Goal: Information Seeking & Learning: Learn about a topic

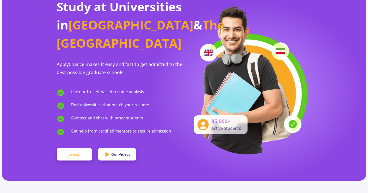
scroll to position [39, 0]
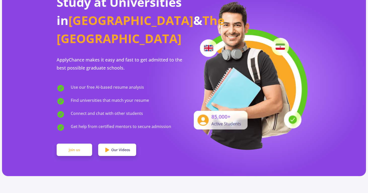
click at [80, 152] on link "Join us" at bounding box center [75, 150] width 36 height 13
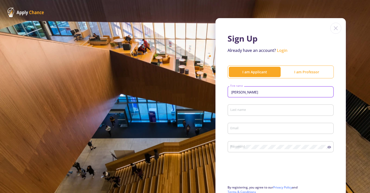
type input "[PERSON_NAME]"
click at [244, 114] on div "Last name" at bounding box center [281, 109] width 102 height 13
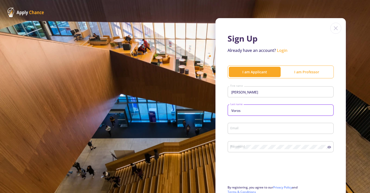
type input "Voros"
click at [238, 132] on div "Email" at bounding box center [281, 127] width 102 height 13
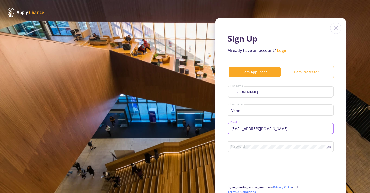
type input "[EMAIL_ADDRESS][DOMAIN_NAME]"
click at [329, 148] on icon at bounding box center [330, 147] width 4 height 3
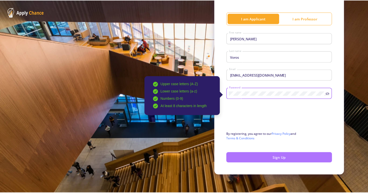
scroll to position [55, 0]
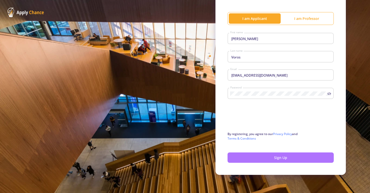
click at [303, 158] on button "Sign Up" at bounding box center [281, 157] width 106 height 10
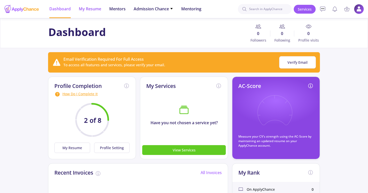
click at [90, 9] on span "My Resume" at bounding box center [90, 9] width 22 height 6
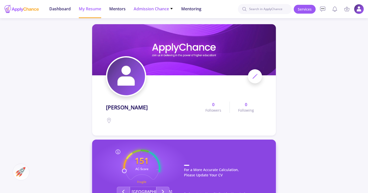
click at [160, 11] on span "Admission Chance" at bounding box center [154, 9] width 40 height 6
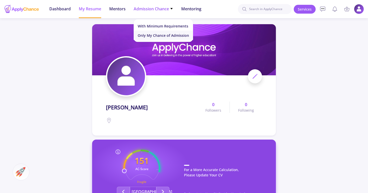
click at [161, 33] on link "Only My Chance of Admission" at bounding box center [163, 35] width 59 height 9
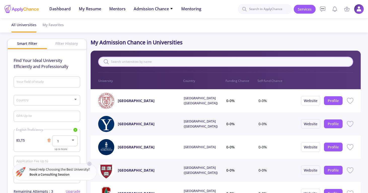
click at [146, 63] on input "text" at bounding box center [225, 62] width 255 height 10
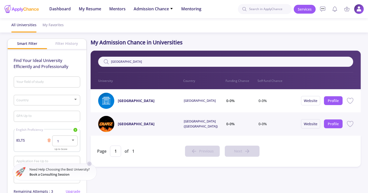
type input "[GEOGRAPHIC_DATA]"
click at [167, 101] on div "[GEOGRAPHIC_DATA]" at bounding box center [141, 101] width 86 height 16
click at [301, 100] on div "0-0%" at bounding box center [280, 101] width 43 height 16
click at [282, 101] on div "0-0%" at bounding box center [280, 101] width 43 height 16
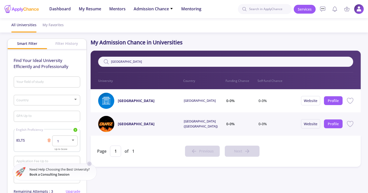
click at [282, 101] on div "0-0%" at bounding box center [280, 101] width 43 height 16
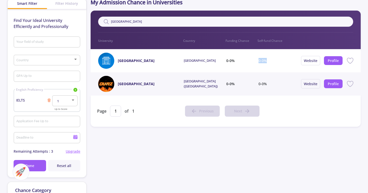
scroll to position [41, 0]
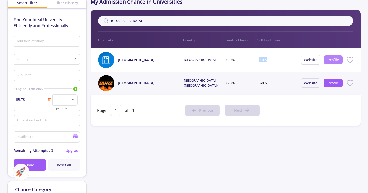
click at [328, 62] on button "Profile" at bounding box center [333, 59] width 19 height 9
click at [330, 59] on link "Profile" at bounding box center [333, 59] width 11 height 5
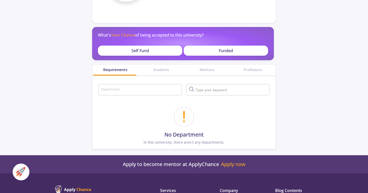
scroll to position [95, 0]
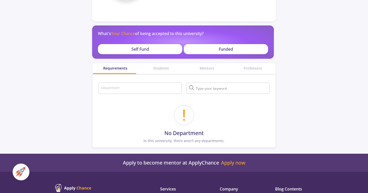
click at [145, 94] on div "Department" at bounding box center [140, 87] width 79 height 13
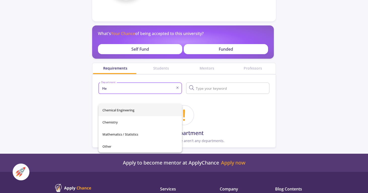
type input "H"
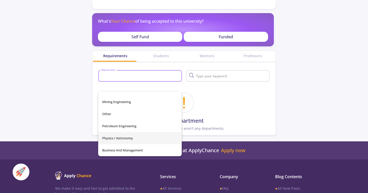
scroll to position [108, 0]
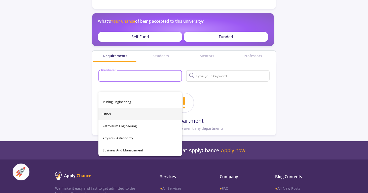
click at [115, 113] on span "Other" at bounding box center [141, 114] width 76 height 12
type input "Other"
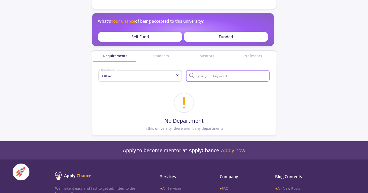
click at [206, 78] on input "text" at bounding box center [232, 76] width 74 height 5
type input "S"
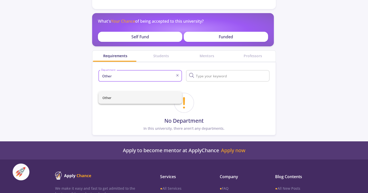
click at [118, 78] on input "Other" at bounding box center [139, 76] width 76 height 5
click at [180, 77] on icon at bounding box center [178, 75] width 4 height 4
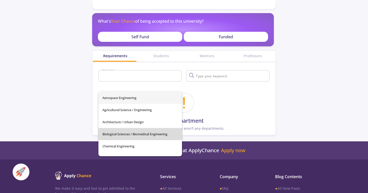
click at [143, 136] on span "Biological Sciences / Biomedical Engineering" at bounding box center [141, 134] width 76 height 12
type input "Biological Sciences / Biomedical Engineering"
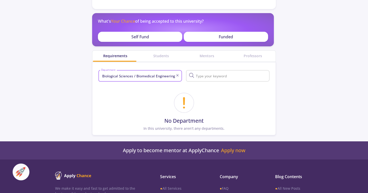
click at [179, 101] on div "No Department In this university, there aren't any departments." at bounding box center [183, 111] width 183 height 49
click at [161, 61] on div "Students" at bounding box center [161, 56] width 46 height 11
click at [161, 58] on div "Students" at bounding box center [161, 55] width 46 height 5
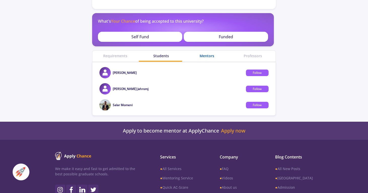
click at [198, 58] on div "Mentors" at bounding box center [207, 55] width 46 height 5
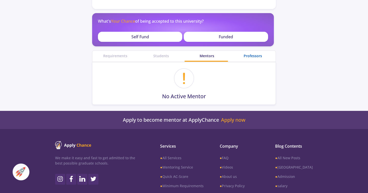
click at [248, 58] on div "Professors" at bounding box center [253, 55] width 46 height 5
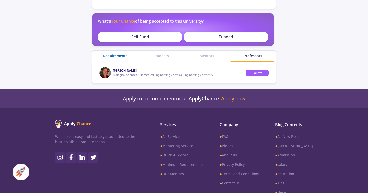
click at [125, 58] on div "Requirements" at bounding box center [115, 55] width 46 height 5
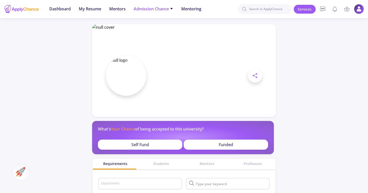
click at [158, 12] on span "Admission Chance" at bounding box center [154, 9] width 40 height 6
click at [161, 35] on link "Only My Chance of Admission" at bounding box center [163, 35] width 59 height 9
